Goal: Task Accomplishment & Management: Complete application form

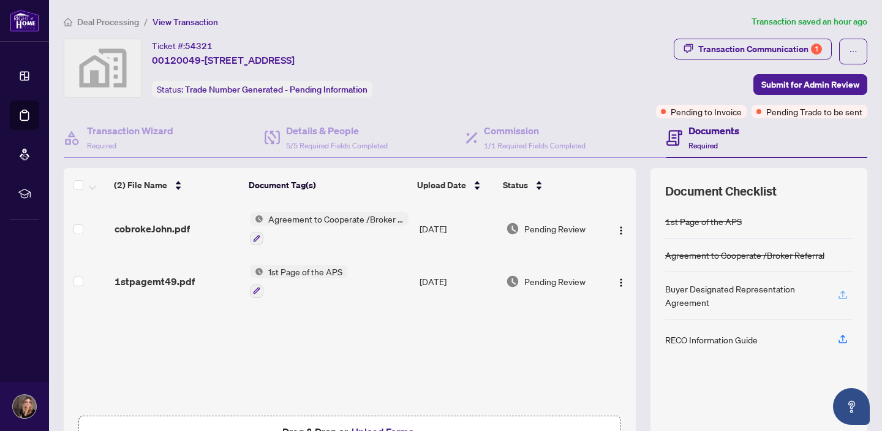
click at [843, 296] on icon "button" at bounding box center [842, 296] width 9 height 3
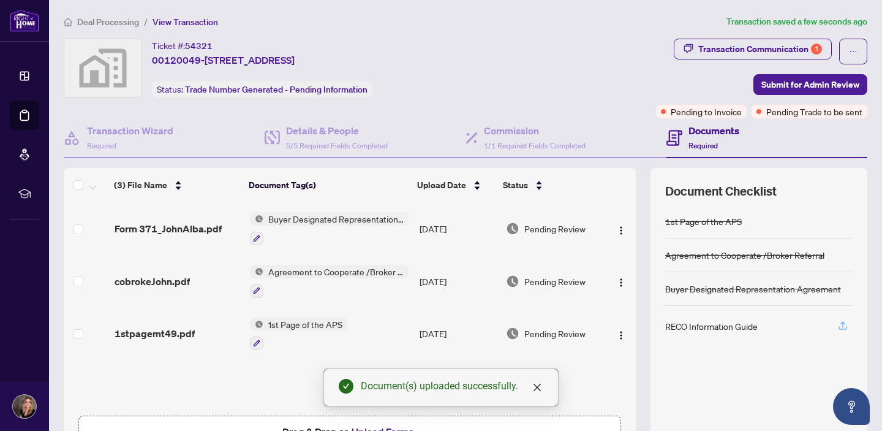
click at [843, 327] on icon "button" at bounding box center [842, 327] width 9 height 3
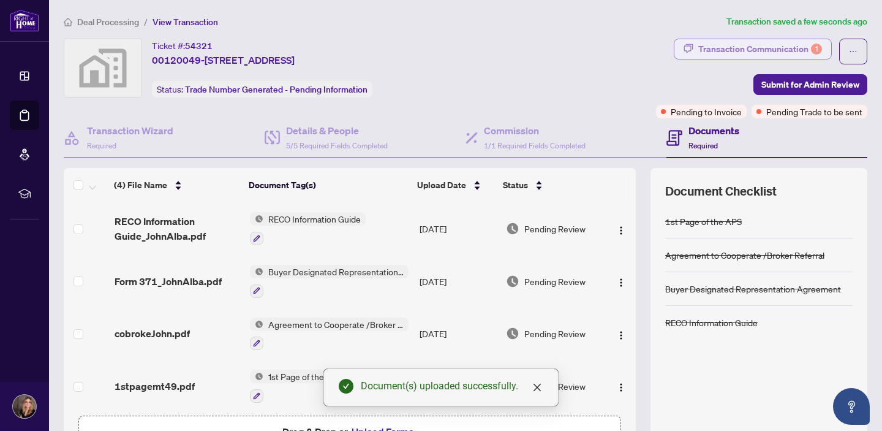
click at [755, 53] on div "Transaction Communication 1" at bounding box center [760, 49] width 124 height 20
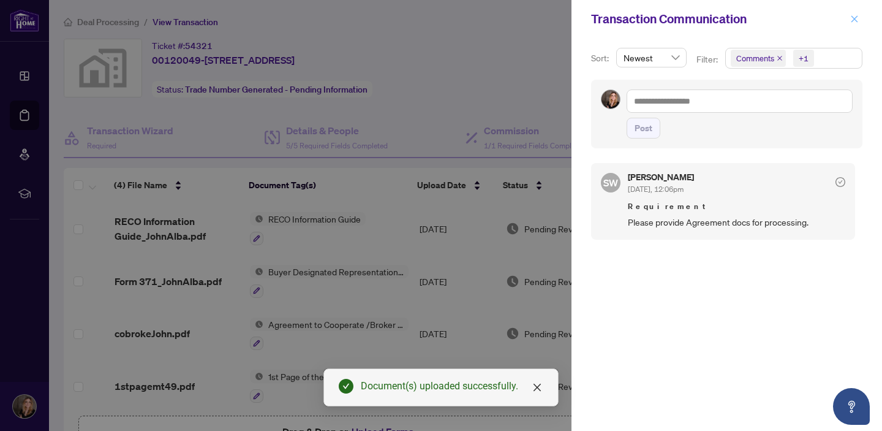
click at [856, 18] on icon "close" at bounding box center [854, 19] width 9 height 9
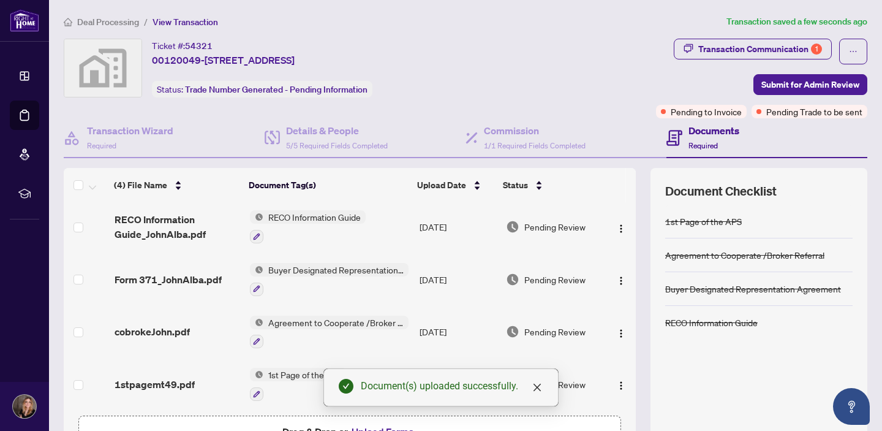
scroll to position [4, 0]
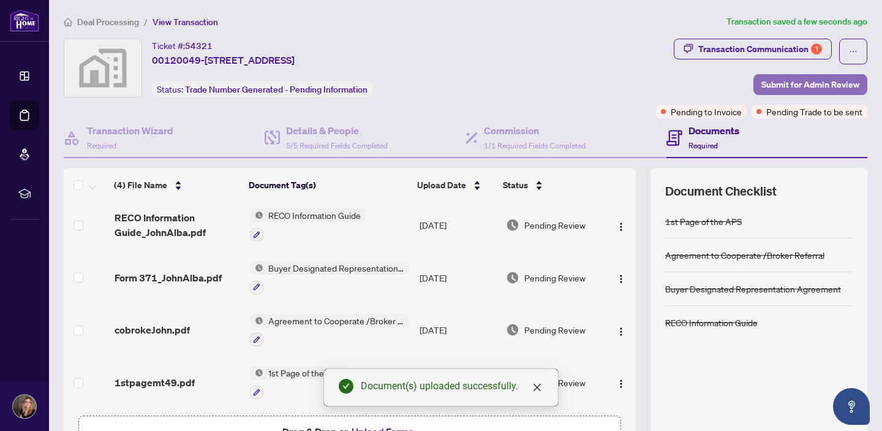
click at [797, 84] on span "Submit for Admin Review" at bounding box center [810, 85] width 98 height 20
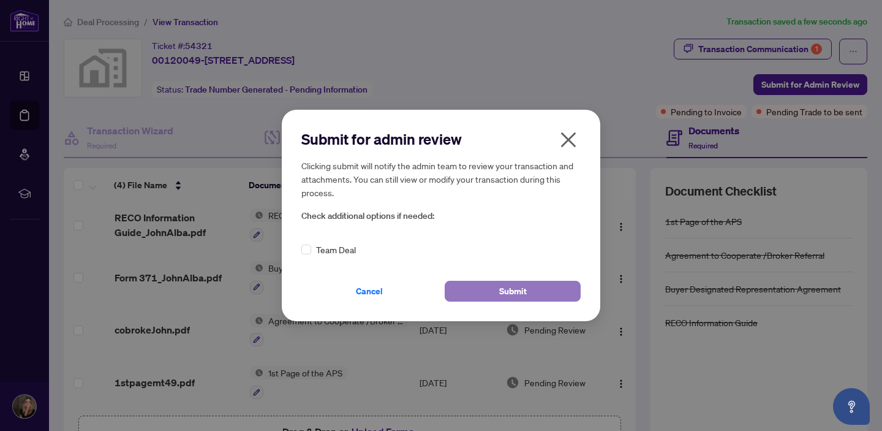
click at [529, 289] on button "Submit" at bounding box center [513, 290] width 136 height 21
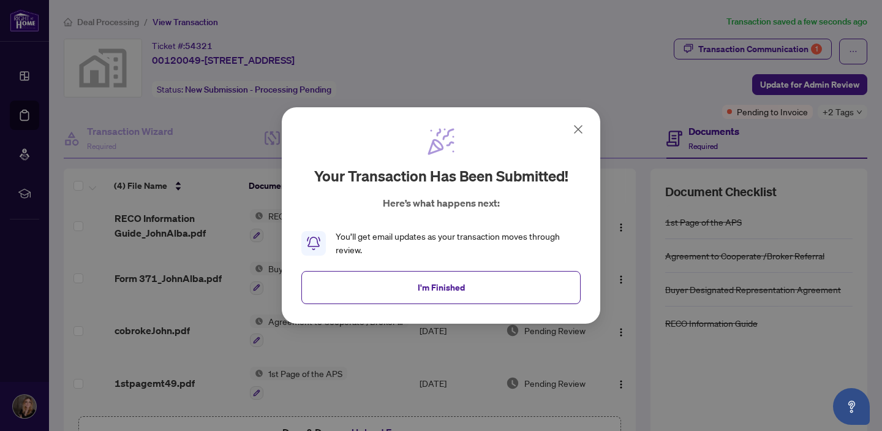
click at [529, 289] on button "I'm Finished" at bounding box center [440, 287] width 279 height 33
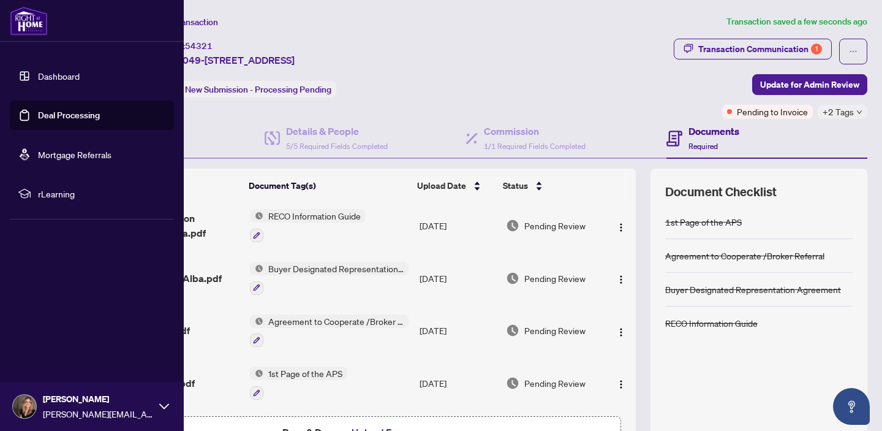
click at [38, 117] on link "Deal Processing" at bounding box center [69, 115] width 62 height 11
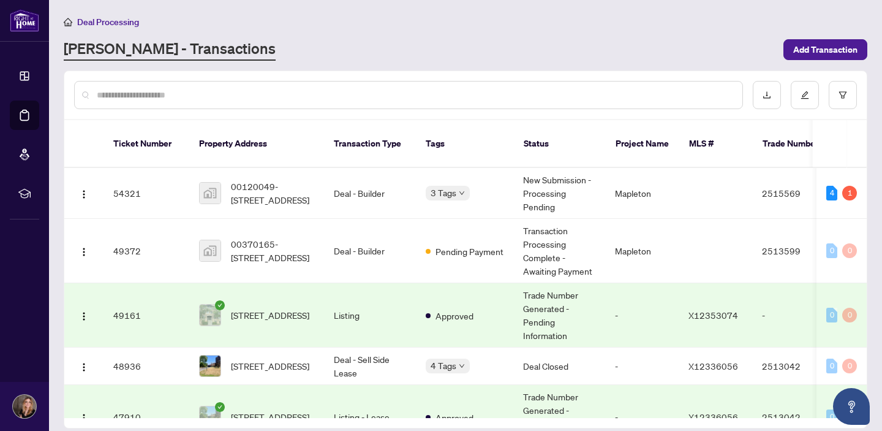
scroll to position [12, 0]
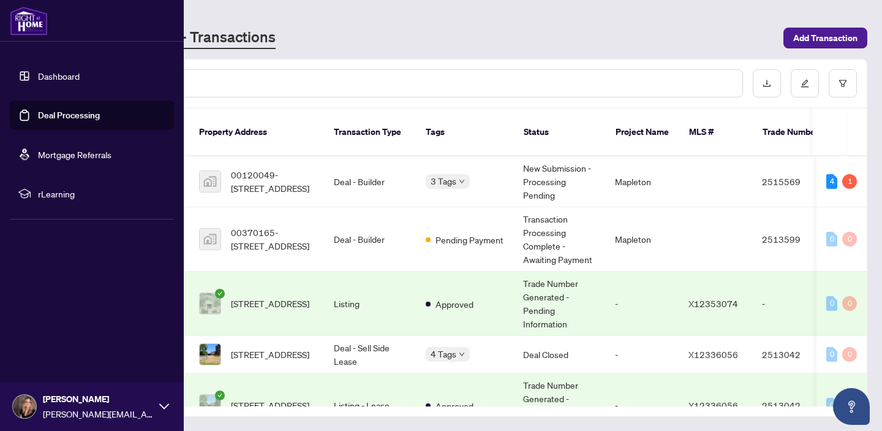
click at [38, 115] on link "Deal Processing" at bounding box center [69, 115] width 62 height 11
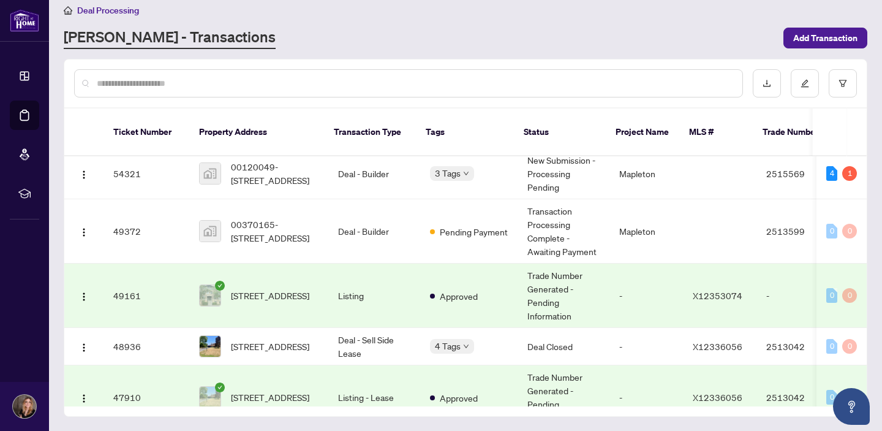
scroll to position [0, 0]
